Goal: Information Seeking & Learning: Learn about a topic

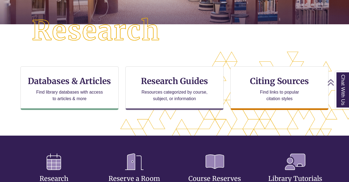
scroll to position [135, 0]
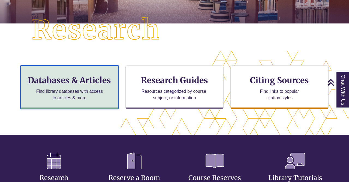
click at [83, 80] on h3 "Databases & Articles" at bounding box center [69, 80] width 89 height 10
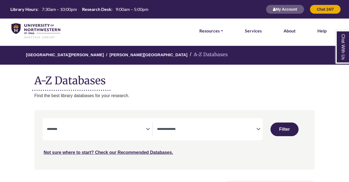
select select "Database Subject Filter"
select select "Database Types Filter"
select select "Database Subject Filter"
select select "Database Types Filter"
click at [206, 125] on span "Search filters" at bounding box center [206, 129] width 99 height 14
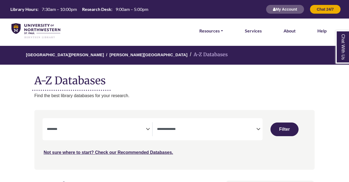
click at [287, 79] on h1 "A-Z Databases" at bounding box center [174, 78] width 280 height 17
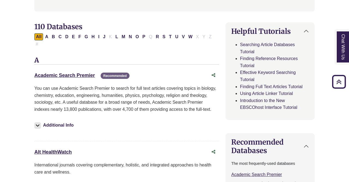
scroll to position [153, 0]
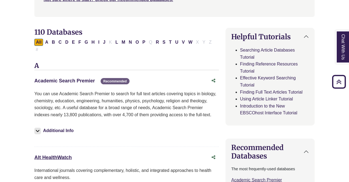
click at [86, 78] on link "Academic Search Premier This link opens in a new window" at bounding box center [64, 80] width 61 height 5
